Goal: Transaction & Acquisition: Obtain resource

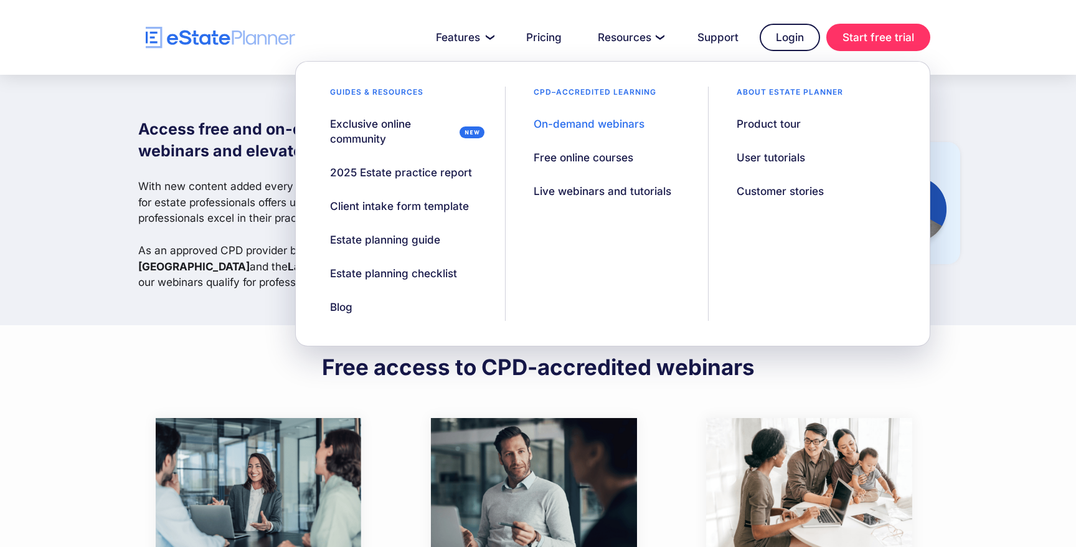
click at [571, 121] on div "On-demand webinars" at bounding box center [588, 123] width 111 height 15
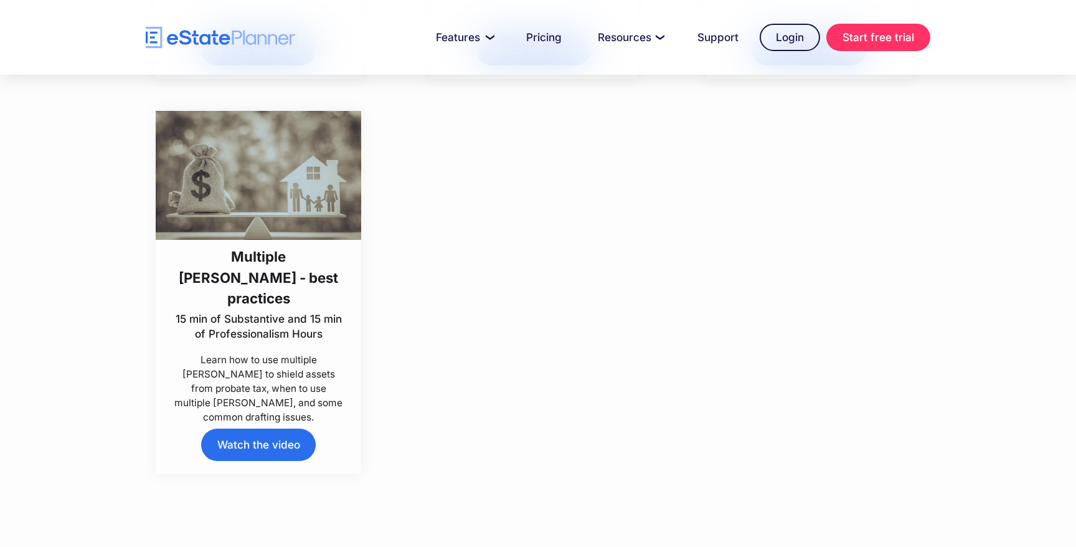
scroll to position [6629, 0]
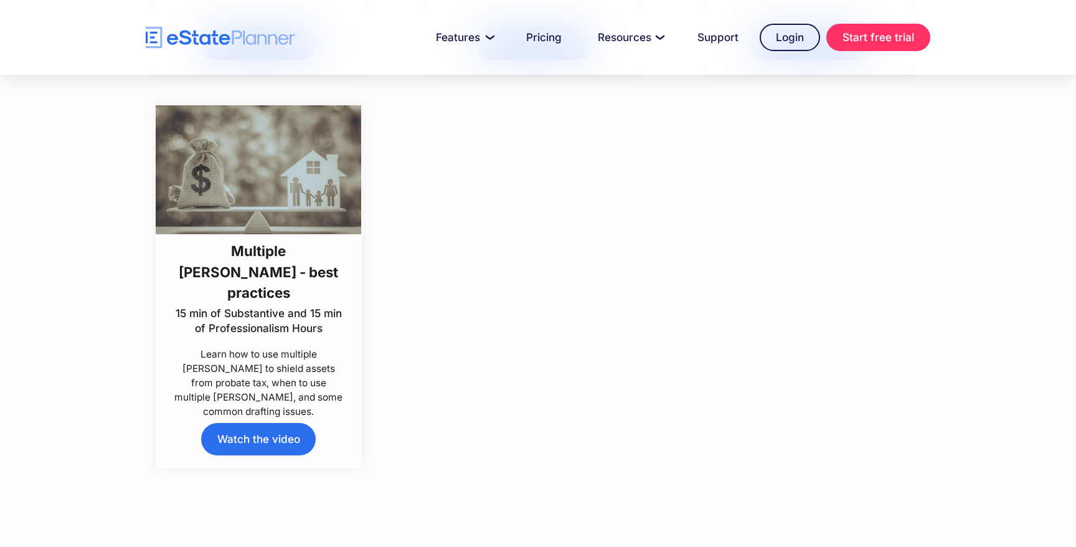
click at [250, 438] on link "Watch the video" at bounding box center [258, 439] width 115 height 32
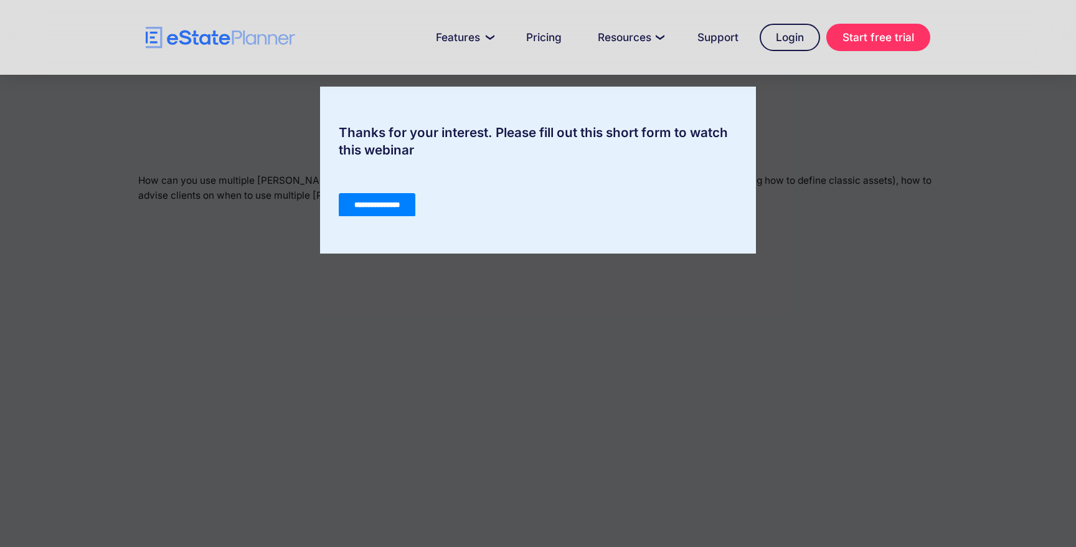
click at [549, 444] on div "Thanks for your interest. Please fill out this short form to watch this webinar" at bounding box center [538, 273] width 1076 height 547
click at [387, 207] on input "**********" at bounding box center [377, 205] width 77 height 24
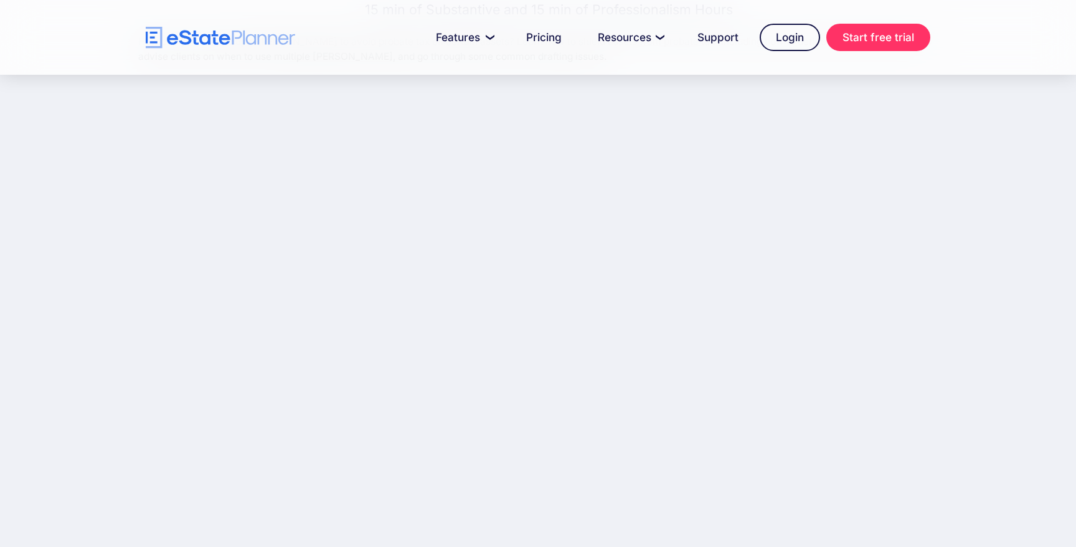
scroll to position [138, 0]
